Goal: Communication & Community: Ask a question

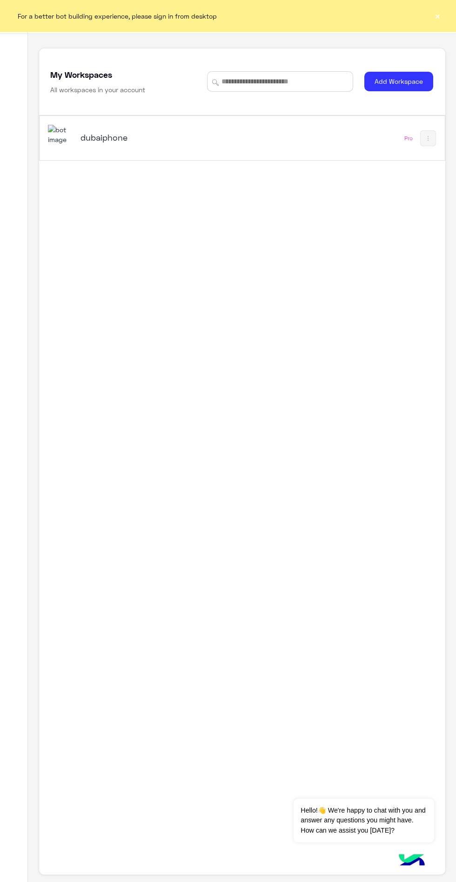
click at [117, 151] on div "dubaiphone" at bounding box center [164, 138] width 233 height 27
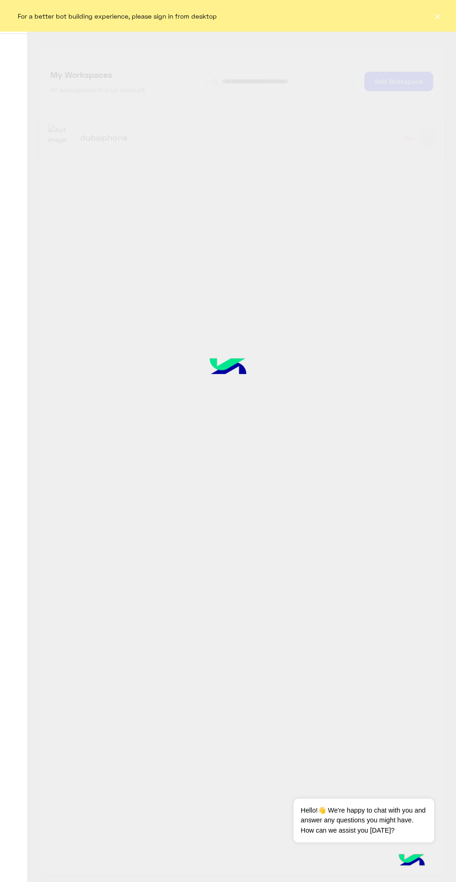
click at [438, 16] on button "×" at bounding box center [437, 15] width 9 height 9
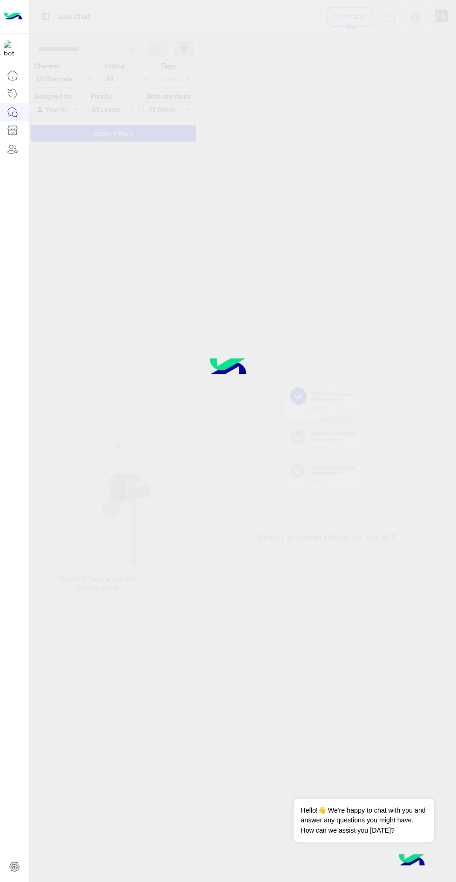
click at [426, 16] on div "Contact Us Help Center عربي English" at bounding box center [393, 17] width 158 height 34
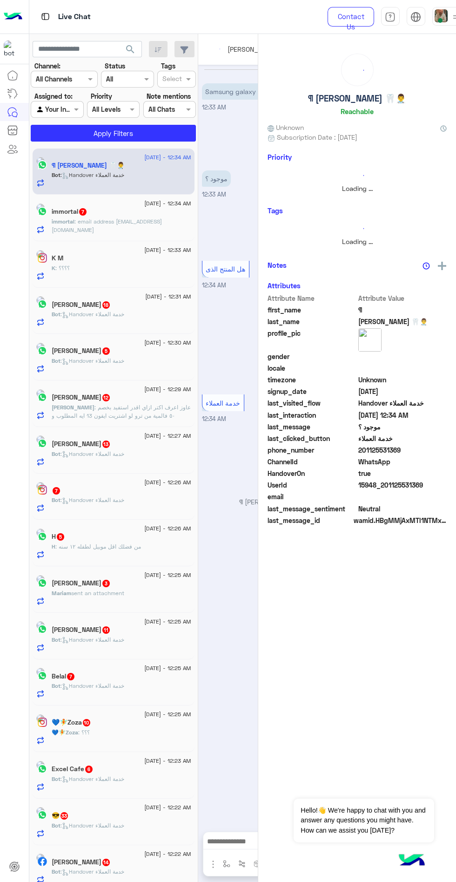
click at [440, 20] on span at bounding box center [440, 20] width 5 height 5
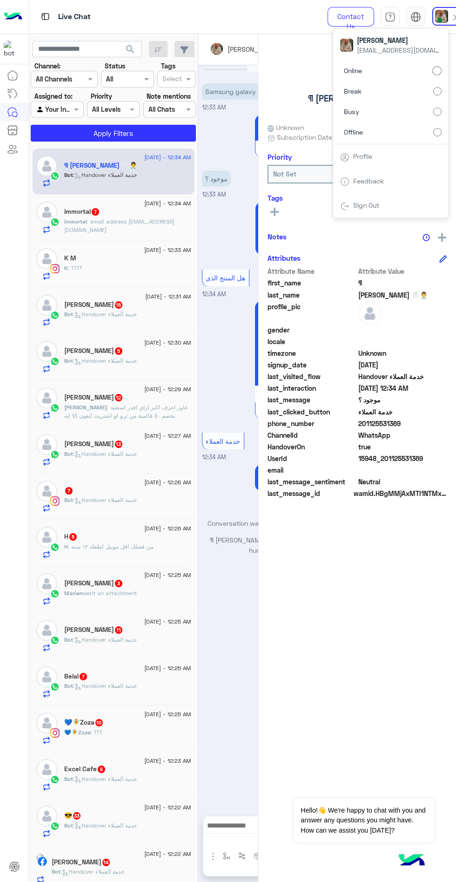
click at [407, 135] on label "Offline" at bounding box center [391, 131] width 102 height 17
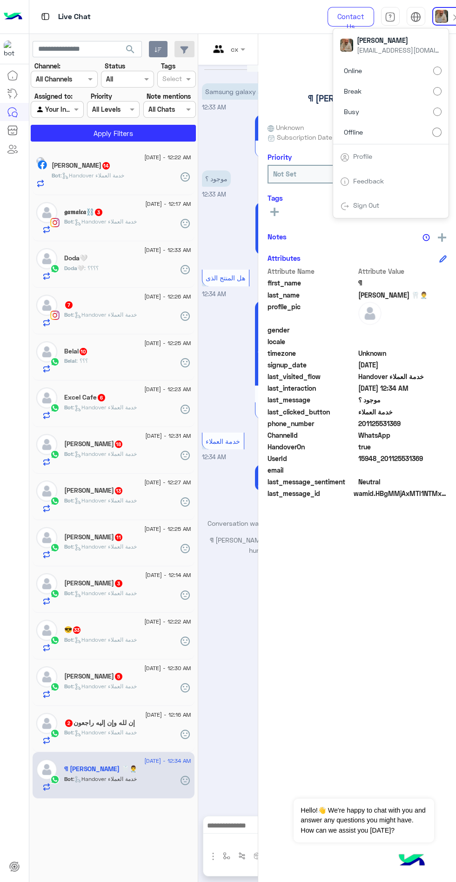
click at [154, 49] on button "button" at bounding box center [158, 49] width 19 height 17
